Goal: Task Accomplishment & Management: Complete application form

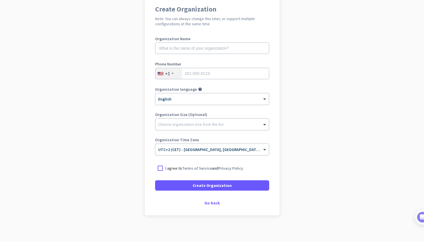
scroll to position [51, 0]
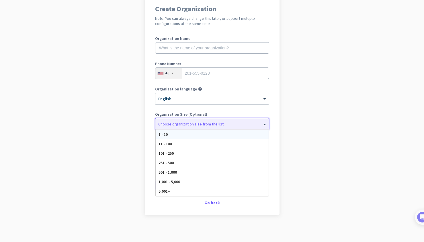
click at [264, 126] on span at bounding box center [265, 124] width 7 height 6
click at [84, 120] on app-onboarding-organization "Create Organization Note: You can always change this later, or support multiple…" at bounding box center [212, 119] width 424 height 248
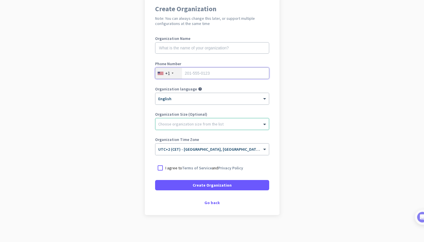
click at [204, 75] on input "tel" at bounding box center [212, 72] width 114 height 11
type input "3239477770"
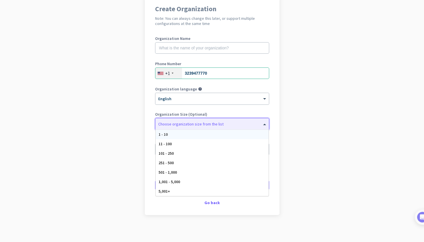
click at [264, 125] on span at bounding box center [265, 124] width 7 height 6
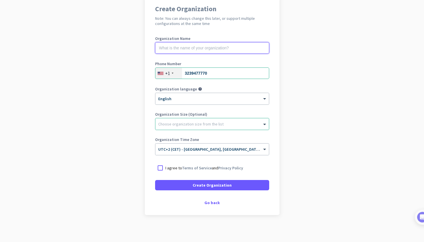
click at [212, 48] on input "text" at bounding box center [212, 47] width 114 height 11
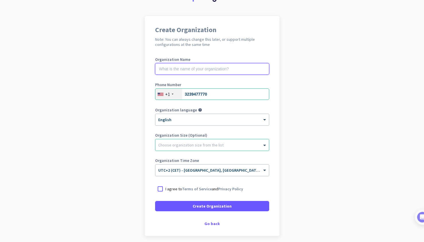
scroll to position [31, 0]
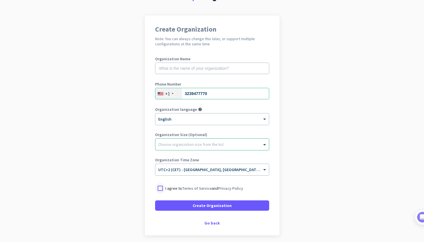
click at [160, 188] on div at bounding box center [160, 188] width 10 height 10
click at [179, 69] on input "text" at bounding box center [212, 67] width 114 height 11
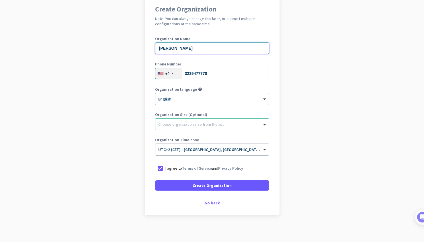
scroll to position [52, 0]
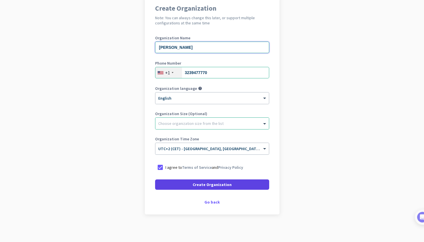
type input "[PERSON_NAME]"
click at [214, 184] on span "Create Organization" at bounding box center [212, 184] width 39 height 6
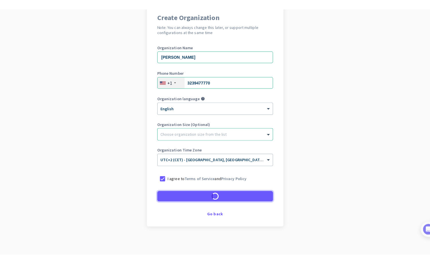
scroll to position [36, 0]
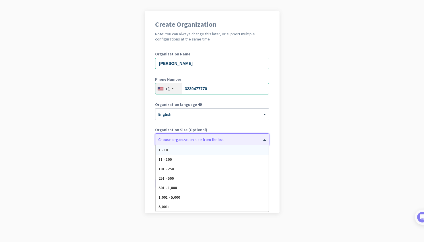
click at [265, 140] on span at bounding box center [265, 139] width 7 height 6
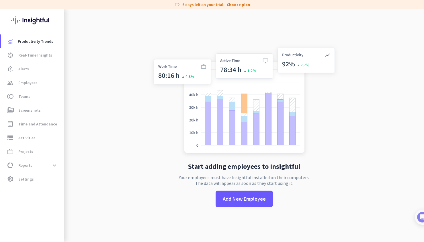
click at [171, 148] on app-no-employees "Start adding employees to Insightful Your employees must have Insightful instal…" at bounding box center [244, 130] width 360 height 242
click at [31, 216] on div "CP" at bounding box center [32, 215] width 7 height 6
click at [55, 174] on span "Personal Settings" at bounding box center [62, 173] width 35 height 5
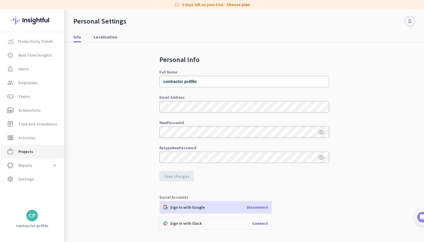
click at [24, 152] on span "Projects" at bounding box center [25, 151] width 15 height 7
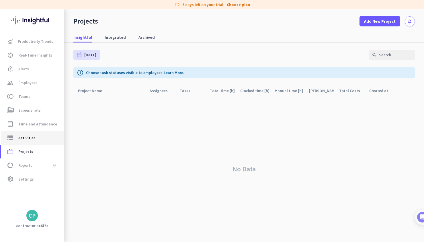
click at [29, 138] on span "Activities" at bounding box center [26, 137] width 17 height 7
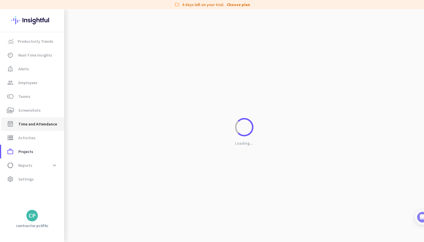
click at [27, 123] on span "Time and Attendance" at bounding box center [37, 123] width 39 height 7
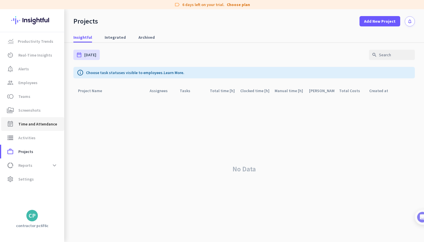
type input "[DATE] - [DATE]"
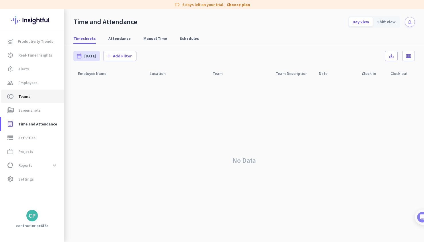
click at [25, 97] on span "Teams" at bounding box center [24, 96] width 12 height 7
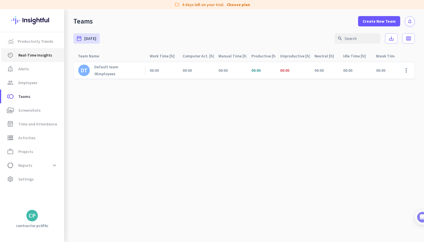
click at [34, 55] on span "Real-Time Insights" at bounding box center [35, 55] width 34 height 7
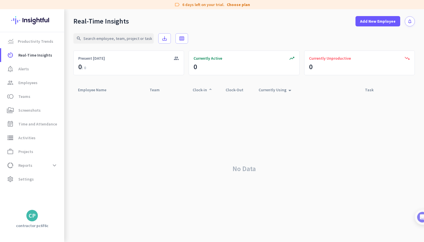
click at [202, 89] on div "Clock-in arrow_drop_up" at bounding box center [203, 90] width 21 height 8
click at [202, 90] on div "Clock-in arrow_drop_up" at bounding box center [203, 90] width 21 height 8
click at [23, 69] on span "Alerts" at bounding box center [23, 68] width 11 height 7
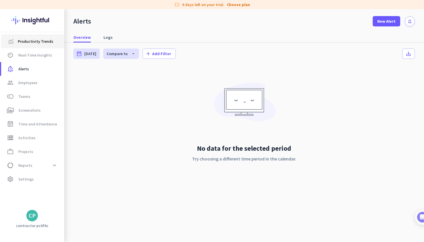
click at [31, 42] on span "Productivity Trends" at bounding box center [36, 41] width 36 height 7
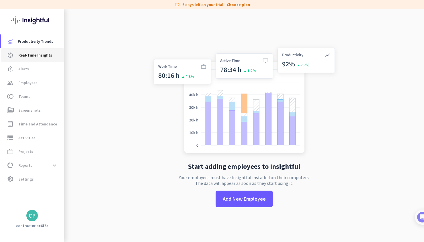
click at [37, 56] on span "Real-Time Insights" at bounding box center [35, 55] width 34 height 7
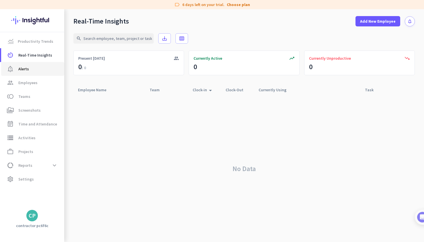
click at [24, 69] on span "Alerts" at bounding box center [23, 68] width 11 height 7
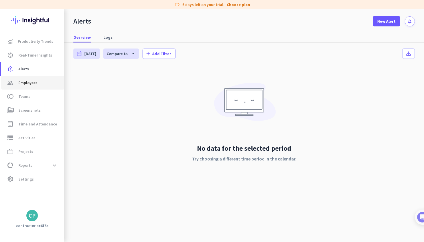
click at [27, 82] on span "Employees" at bounding box center [27, 82] width 19 height 7
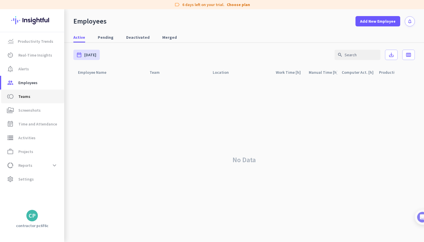
click at [24, 96] on span "Teams" at bounding box center [24, 96] width 12 height 7
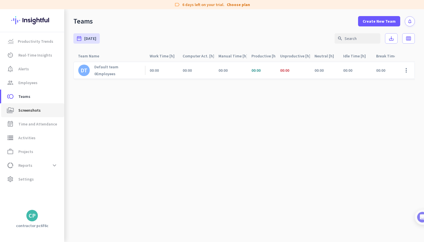
click at [26, 110] on span "Screenshots" at bounding box center [29, 110] width 22 height 7
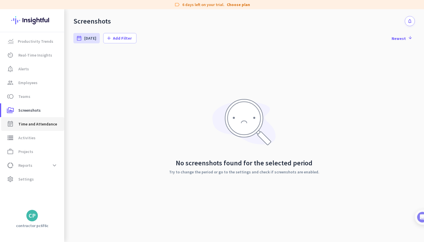
click at [28, 123] on span "Time and Attendance" at bounding box center [37, 123] width 39 height 7
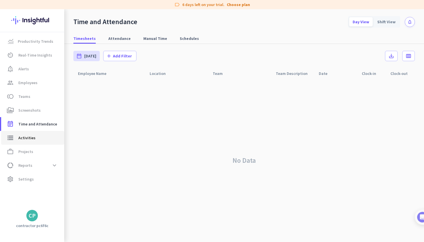
click at [28, 138] on span "Activities" at bounding box center [26, 137] width 17 height 7
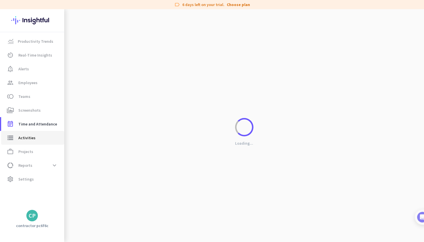
type input "[DATE]"
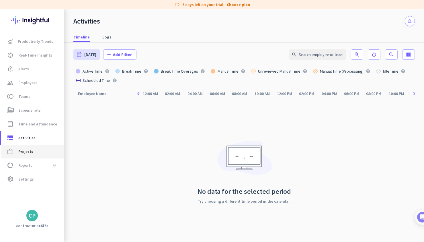
click at [27, 151] on span "Projects" at bounding box center [25, 151] width 15 height 7
type input "[DATE] - [DATE]"
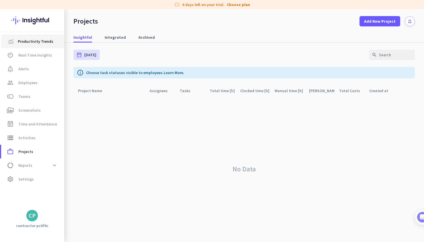
click at [26, 41] on span "Productivity Trends" at bounding box center [36, 41] width 36 height 7
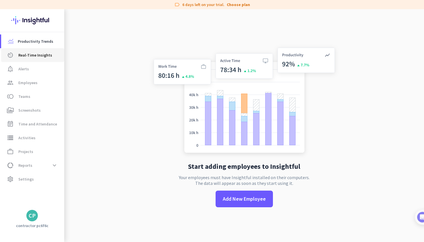
click at [24, 55] on span "Real-Time Insights" at bounding box center [35, 55] width 34 height 7
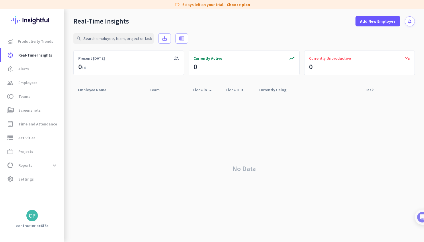
click at [140, 134] on div "No Data" at bounding box center [243, 168] width 341 height 146
click at [29, 213] on div "CP" at bounding box center [32, 215] width 7 height 6
click at [59, 173] on span "Personal Settings" at bounding box center [62, 173] width 35 height 5
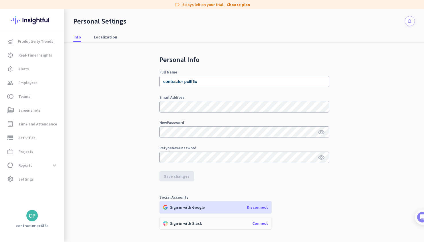
click at [34, 221] on div "Productivity Trends av_timer Real-Time Insights notification_important Alerts g…" at bounding box center [32, 125] width 64 height 232
click at [31, 216] on div "CP" at bounding box center [32, 215] width 7 height 6
click at [52, 193] on span "Help" at bounding box center [62, 193] width 35 height 5
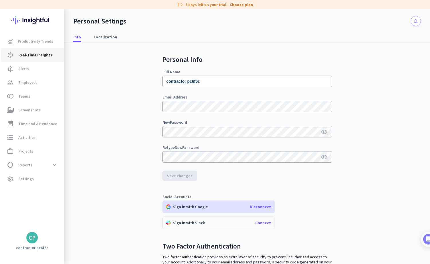
click at [36, 54] on span "Real-Time Insights" at bounding box center [35, 55] width 34 height 7
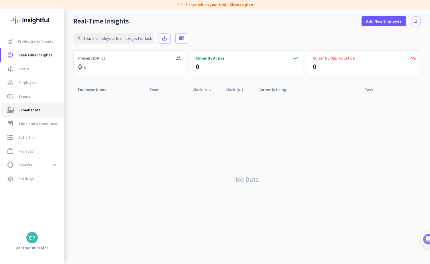
click at [35, 110] on span "Screenshots" at bounding box center [29, 110] width 22 height 7
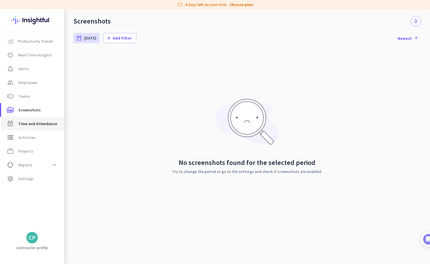
click at [32, 123] on span "Time and Attendance" at bounding box center [37, 123] width 39 height 7
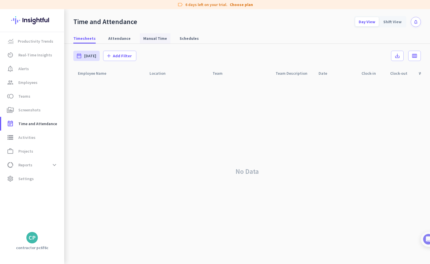
click at [150, 39] on span "Manual Time" at bounding box center [155, 39] width 24 height 6
type input "[DATE] - [DATE]"
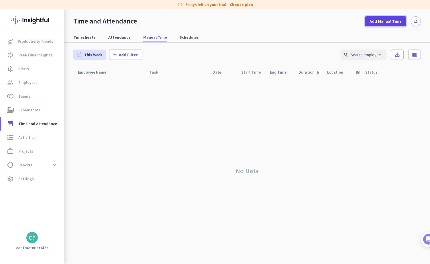
click at [389, 23] on span "Add Manual Time" at bounding box center [386, 21] width 32 height 6
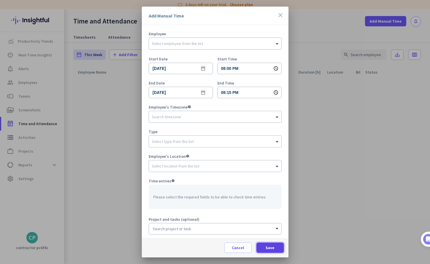
click at [266, 241] on span "Save" at bounding box center [270, 248] width 9 height 6
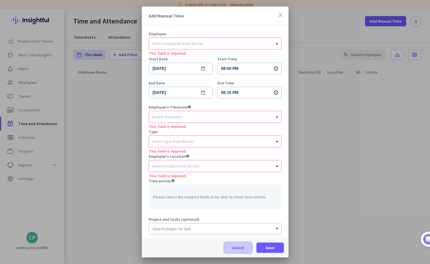
click at [242, 241] on span "Cancel" at bounding box center [238, 248] width 12 height 6
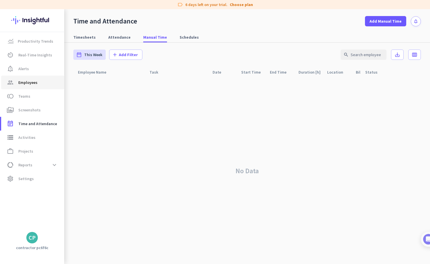
click at [33, 83] on span "Employees" at bounding box center [27, 82] width 19 height 7
type input "[DATE] - [DATE]"
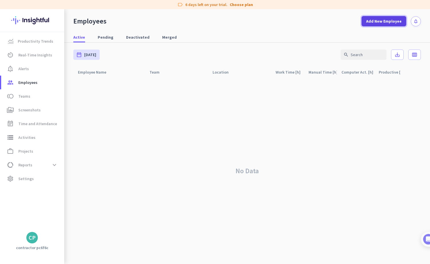
click at [379, 22] on span "Add New Employee" at bounding box center [384, 21] width 36 height 6
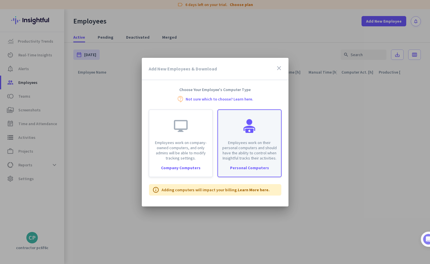
click at [252, 169] on div "Personal Computers" at bounding box center [249, 168] width 63 height 4
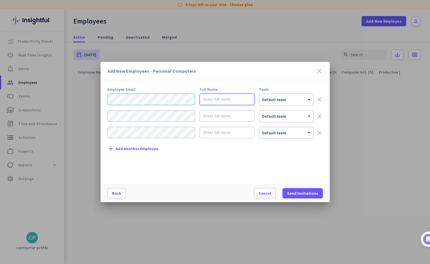
click at [224, 101] on input "text" at bounding box center [227, 99] width 55 height 11
type input "[PERSON_NAME]"
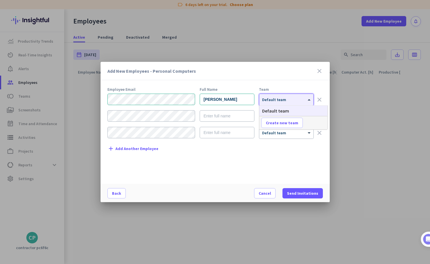
click at [308, 99] on span at bounding box center [309, 99] width 7 height 5
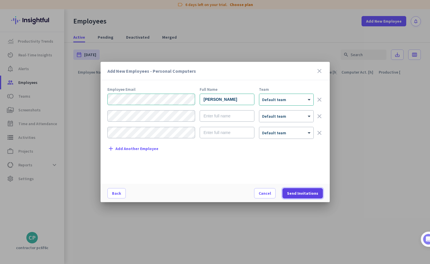
click at [304, 193] on span "Send Invitations" at bounding box center [302, 194] width 31 height 6
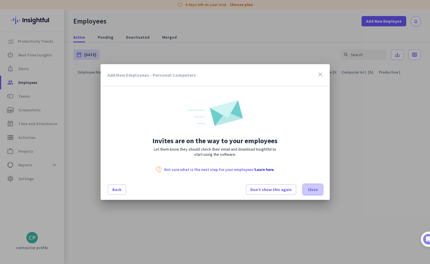
click at [314, 189] on span "Close" at bounding box center [313, 190] width 10 height 6
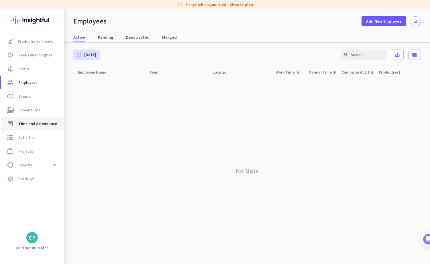
click at [30, 124] on span "Time and Attendance" at bounding box center [37, 123] width 39 height 7
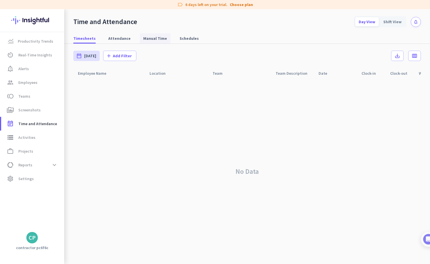
click at [155, 38] on span "Manual Time" at bounding box center [155, 39] width 24 height 6
type input "[DATE] - [DATE]"
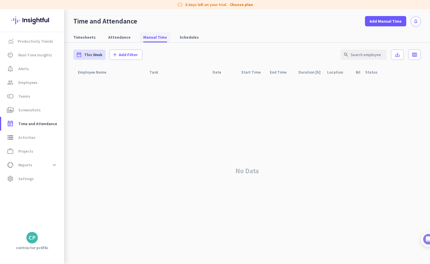
click at [156, 38] on span "Manual Time" at bounding box center [155, 37] width 24 height 6
click at [414, 22] on icon "notifications" at bounding box center [416, 21] width 5 height 5
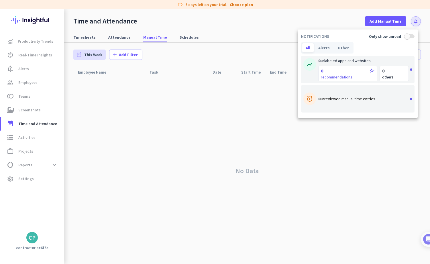
click at [394, 22] on div at bounding box center [215, 132] width 430 height 264
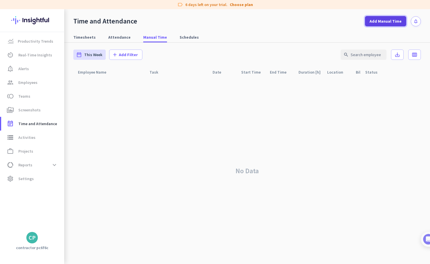
click at [392, 22] on span "Add Manual Time" at bounding box center [386, 21] width 32 height 6
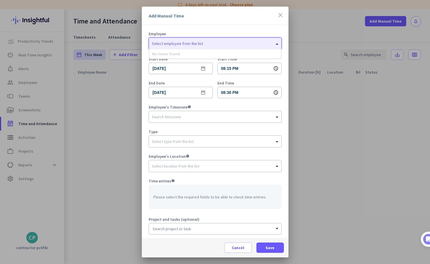
click at [197, 44] on input "text" at bounding box center [209, 42] width 115 height 4
click at [273, 49] on div "No items found" at bounding box center [215, 53] width 132 height 9
click at [276, 44] on span at bounding box center [277, 44] width 7 height 6
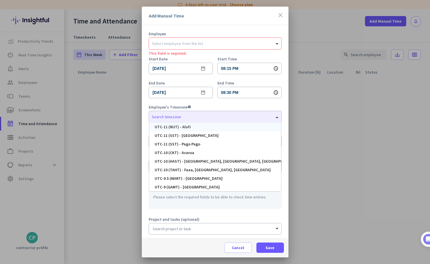
click at [285, 105] on div "Employee Select employee from the list This field is required. Start Date [DATE…" at bounding box center [215, 131] width 147 height 213
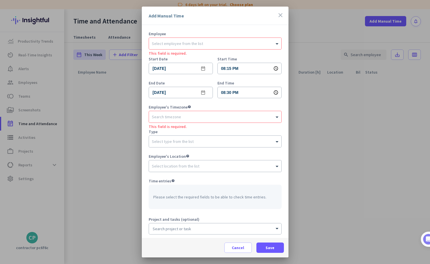
click at [279, 15] on icon "close" at bounding box center [280, 15] width 7 height 7
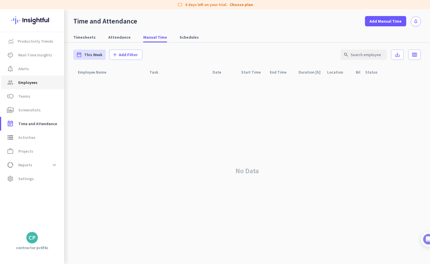
click at [21, 82] on span "Employees" at bounding box center [27, 82] width 19 height 7
type input "[DATE] - [DATE]"
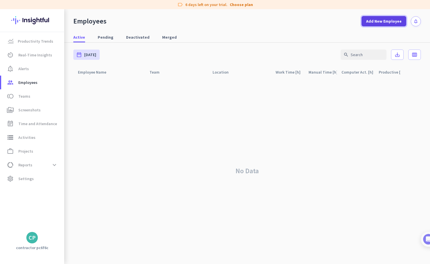
click at [379, 21] on span "Add New Employee" at bounding box center [384, 21] width 36 height 6
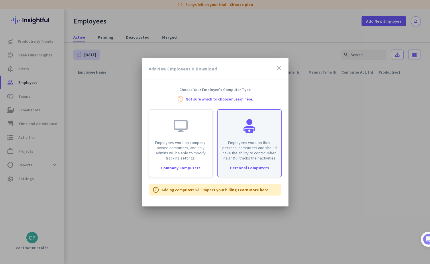
click at [242, 168] on div "Personal Computers" at bounding box center [249, 168] width 63 height 4
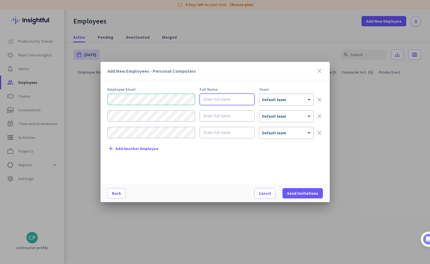
click at [229, 102] on input "text" at bounding box center [227, 99] width 55 height 11
type input "[PERSON_NAME]"
